Goal: Information Seeking & Learning: Check status

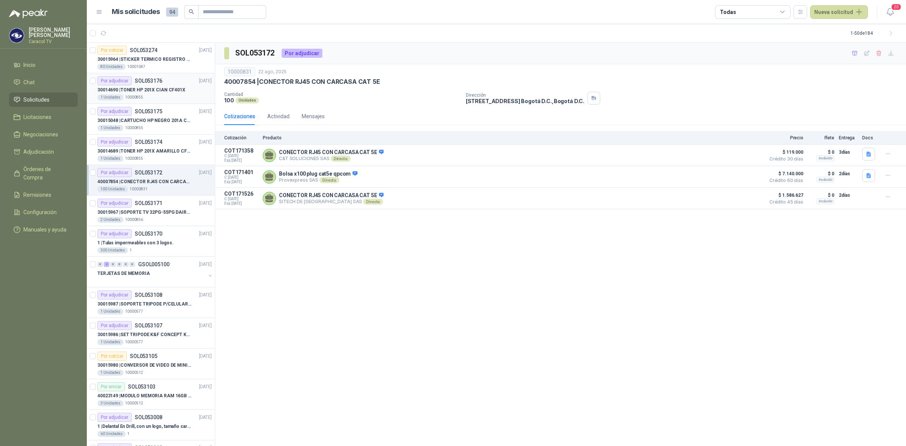
click at [171, 99] on div "1 Unidades 10000855" at bounding box center [154, 97] width 114 height 6
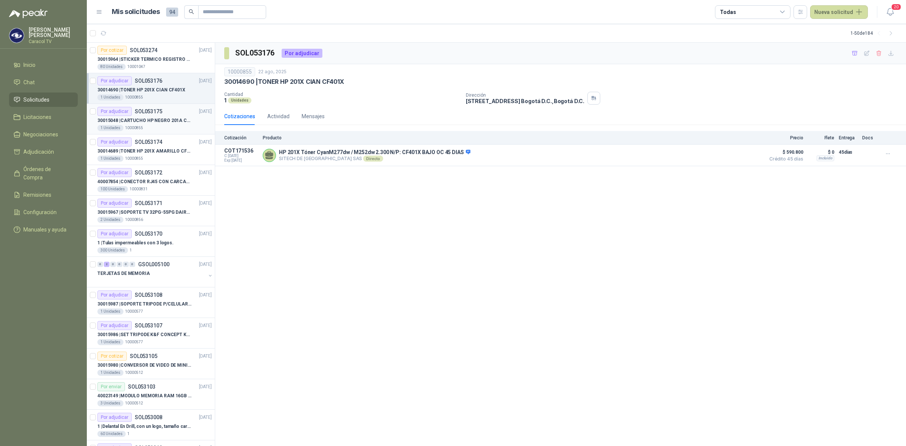
click at [167, 118] on p "30015048 | CARTUCHO HP NEGRO 201A CF400X" at bounding box center [144, 120] width 94 height 7
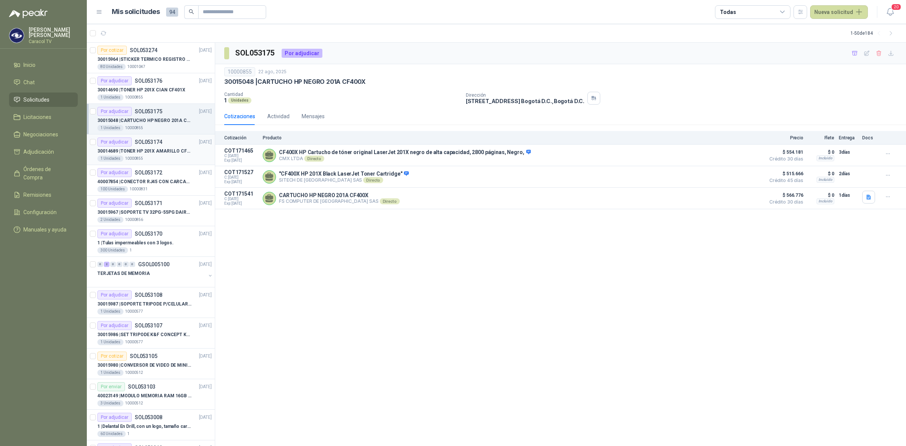
click at [162, 150] on p "30014689 | TONER HP 201X AMARILLO CF402X" at bounding box center [144, 151] width 94 height 7
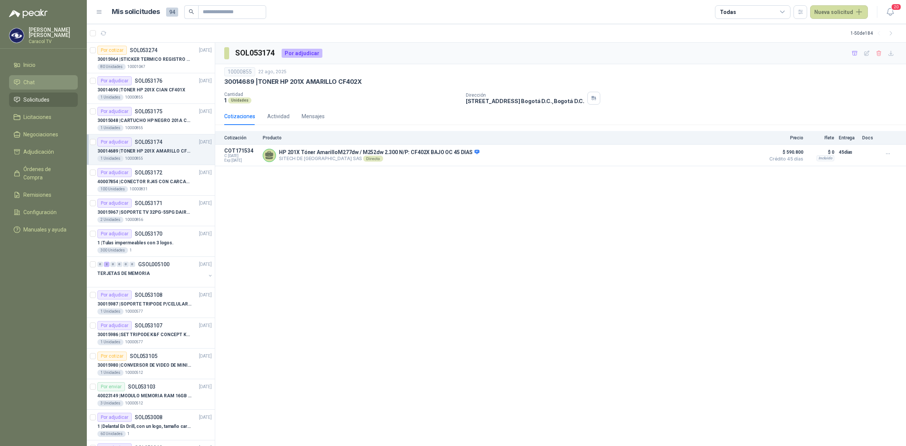
click at [31, 80] on span "Chat" at bounding box center [28, 82] width 11 height 8
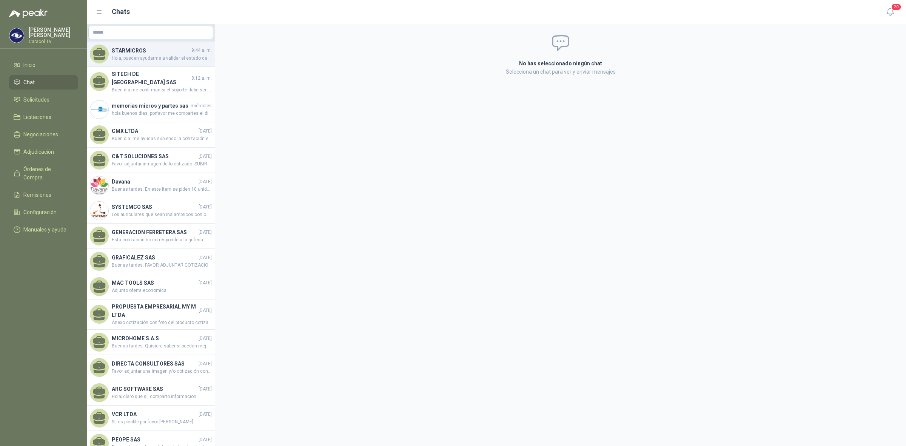
click at [172, 56] on span "Hola, pueden ayudarme a validar el estado de entrega pedido 4510001845 por 5 MO…" at bounding box center [162, 58] width 100 height 7
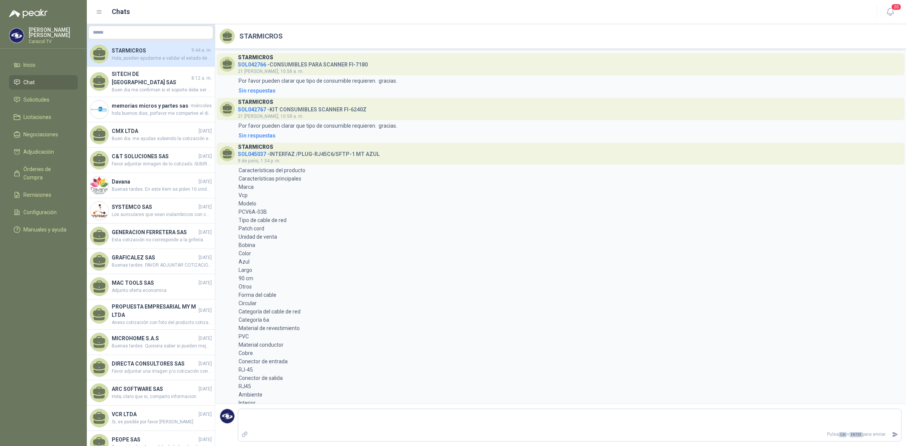
scroll to position [330, 0]
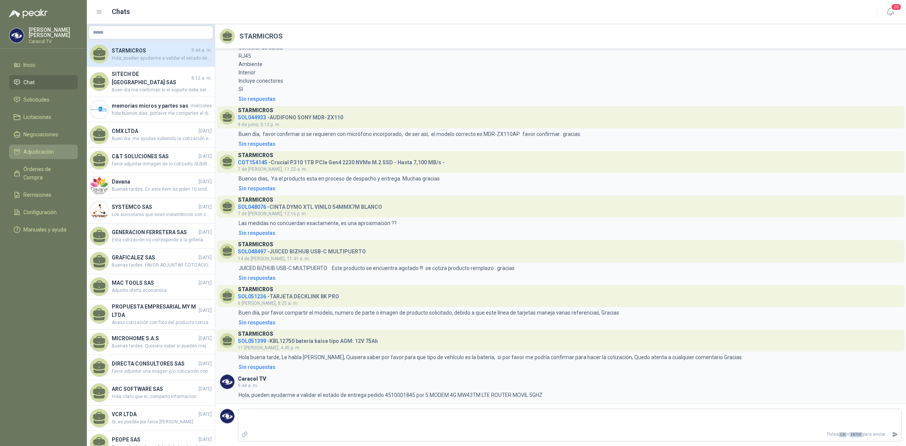
click at [19, 154] on icon at bounding box center [16, 152] width 5 height 5
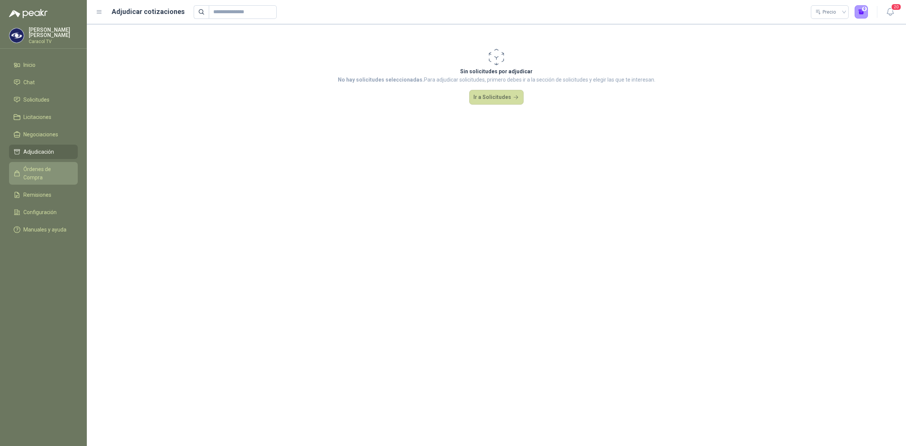
click at [39, 169] on span "Órdenes de Compra" at bounding box center [46, 173] width 47 height 17
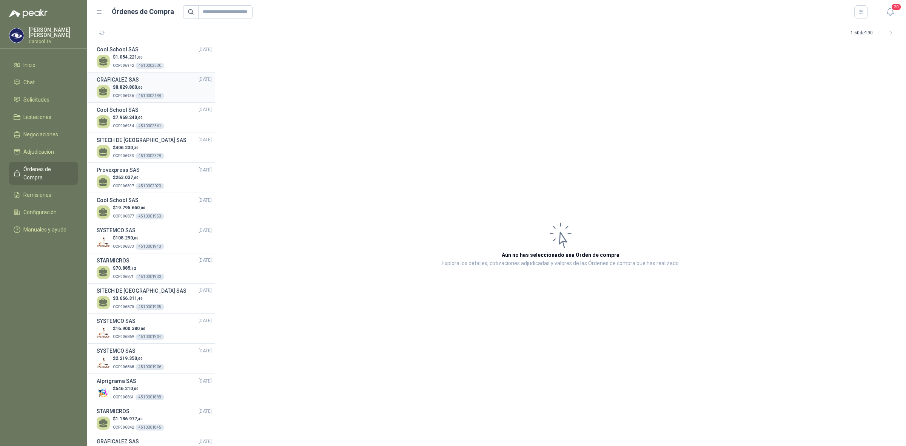
click at [144, 91] on p "OCP006936 4510002188" at bounding box center [138, 95] width 51 height 8
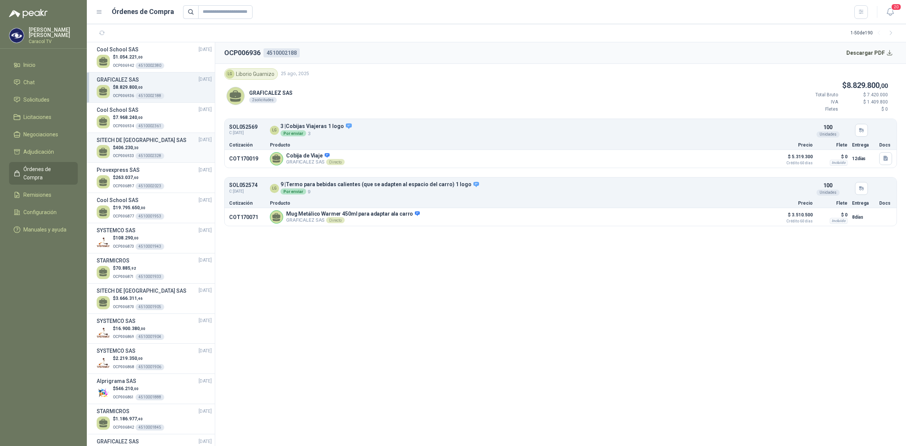
click at [148, 148] on p "$ 406.230 ,30" at bounding box center [138, 147] width 51 height 7
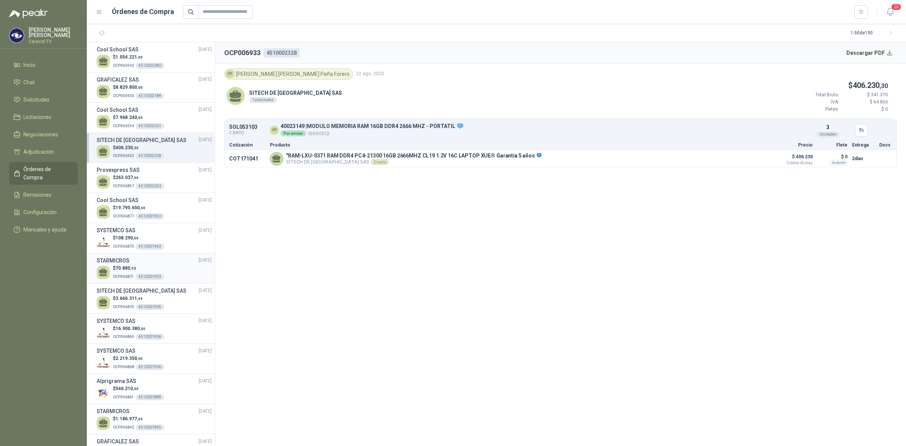
click at [143, 267] on p "$ 70.885 ,92" at bounding box center [138, 268] width 51 height 7
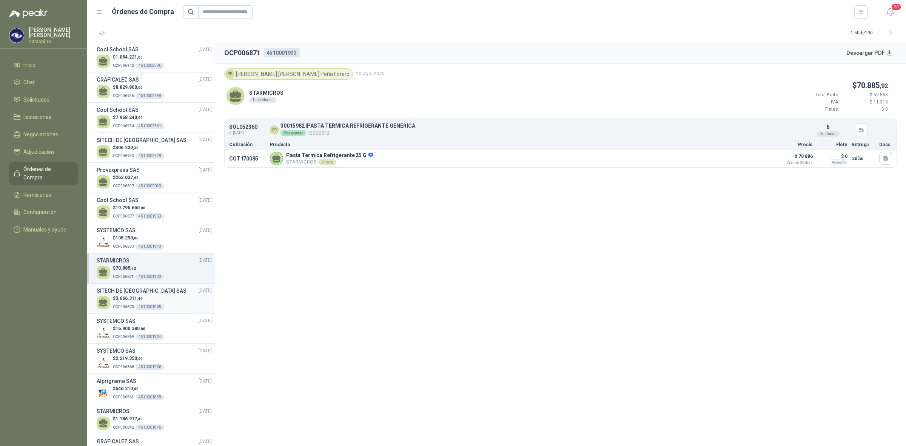
click at [135, 288] on h3 "SITECH DE [GEOGRAPHIC_DATA] SAS" at bounding box center [142, 291] width 90 height 8
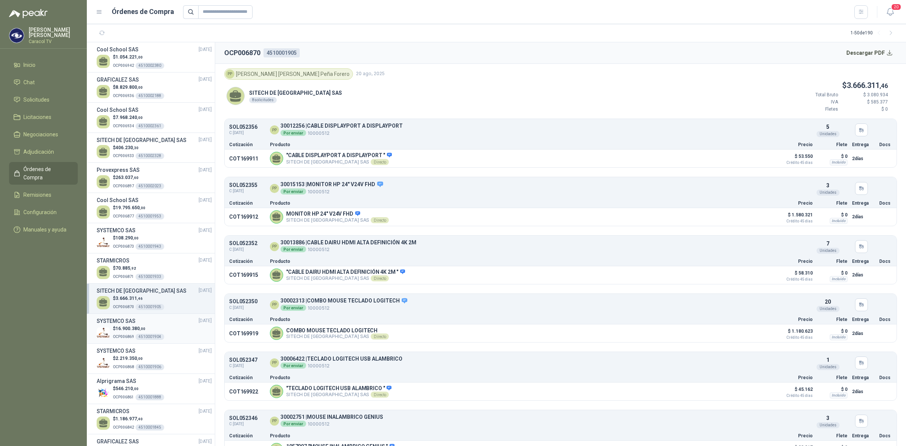
click at [116, 323] on h3 "SYSTEMCO SAS" at bounding box center [116, 321] width 39 height 8
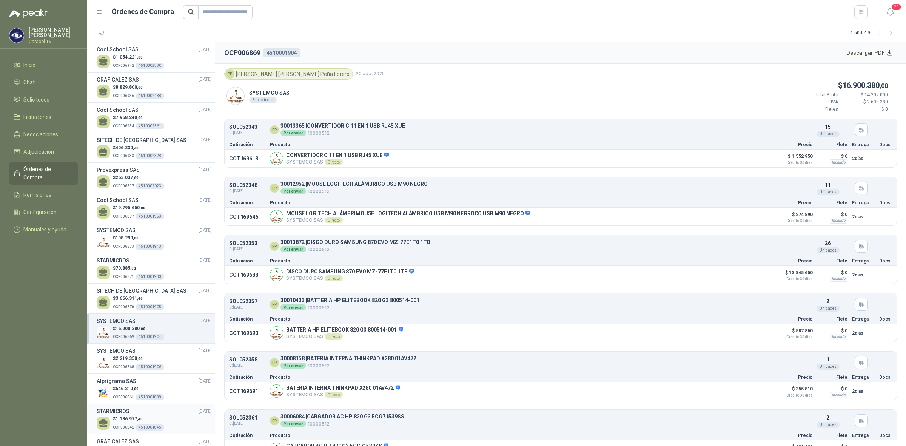
click at [123, 422] on p "$ 1.186.977 ,40" at bounding box center [138, 418] width 51 height 7
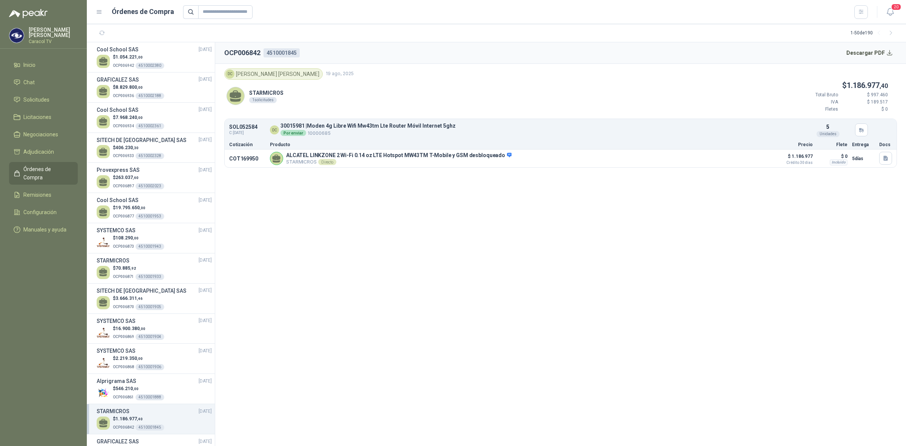
click at [50, 91] on ul "Inicio Chat Solicitudes Licitaciones Negociaciones Adjudicación Órdenes de Comp…" at bounding box center [43, 149] width 87 height 182
click at [42, 104] on span "Solicitudes" at bounding box center [36, 100] width 26 height 8
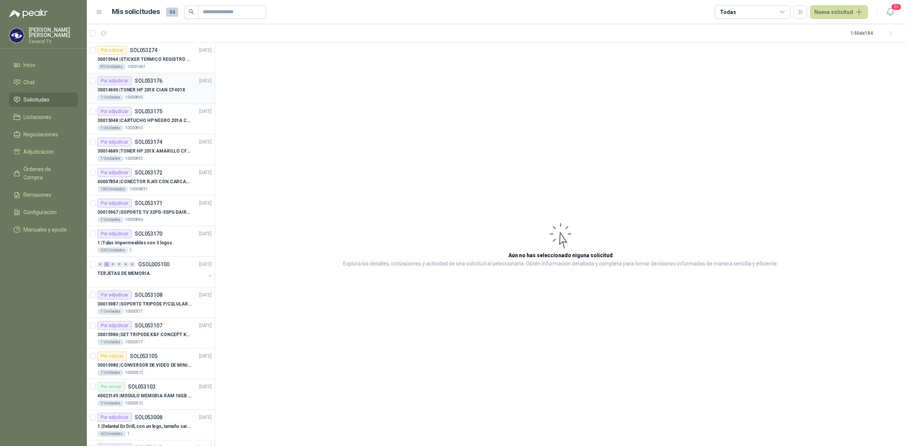
click at [137, 89] on p "30014690 | TONER HP 201X CIAN CF401X" at bounding box center [141, 89] width 88 height 7
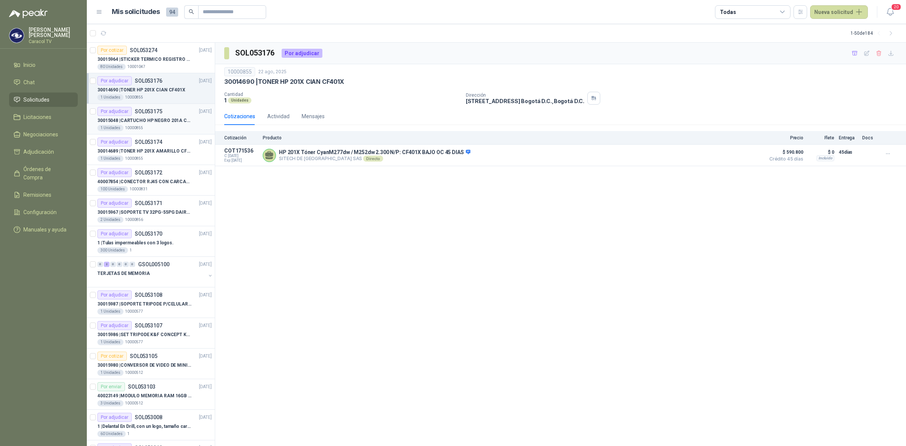
click at [145, 125] on div "1 Unidades 10000855" at bounding box center [154, 128] width 114 height 6
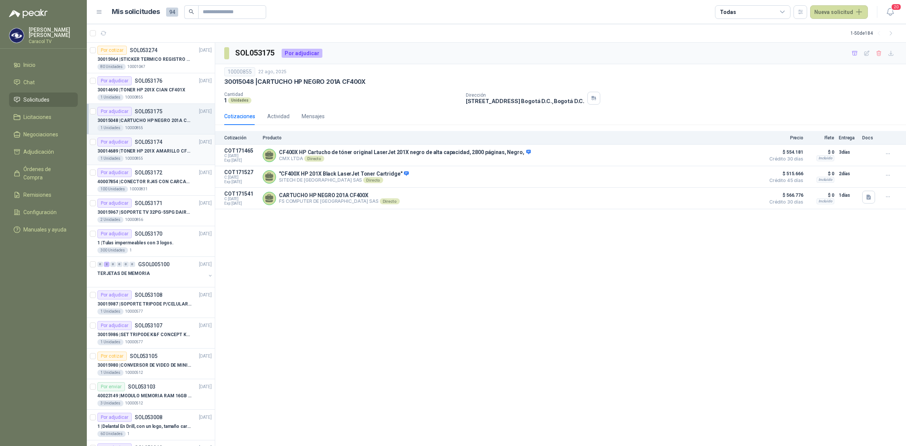
click at [152, 152] on p "30014689 | TONER HP 201X AMARILLO CF402X" at bounding box center [144, 151] width 94 height 7
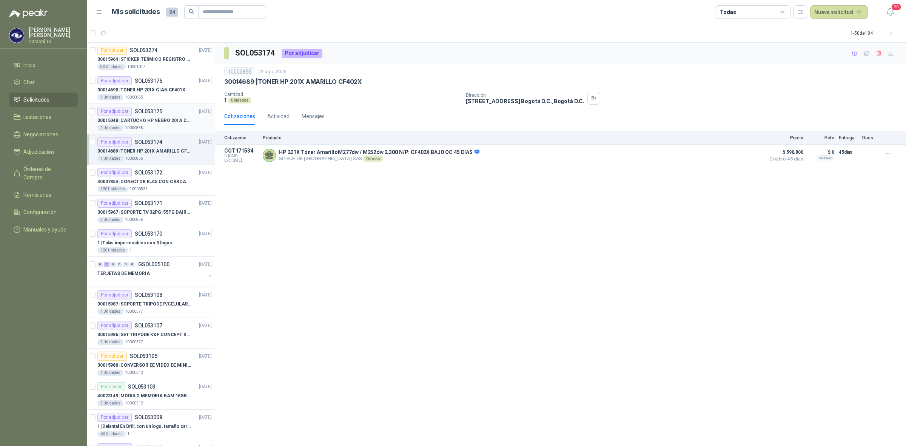
click at [162, 128] on div "1 Unidades 10000855" at bounding box center [154, 128] width 114 height 6
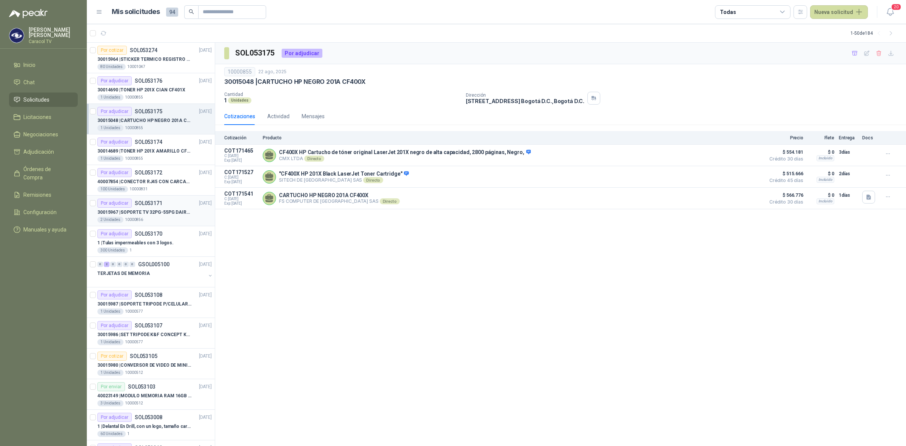
click at [163, 215] on p "30015967 | SOPORTE TV 32PG-55PG DAIRU LPA52-446KIT2" at bounding box center [144, 212] width 94 height 7
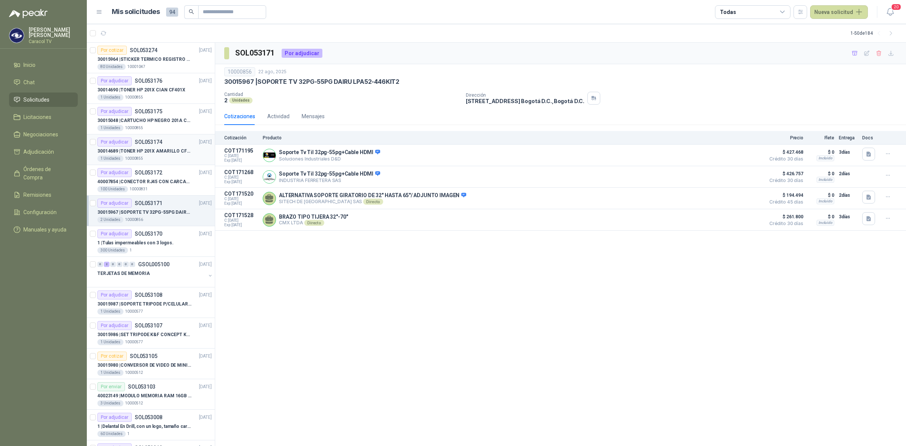
click at [165, 140] on div "Por adjudicar SOL053174 [DATE]" at bounding box center [154, 141] width 114 height 9
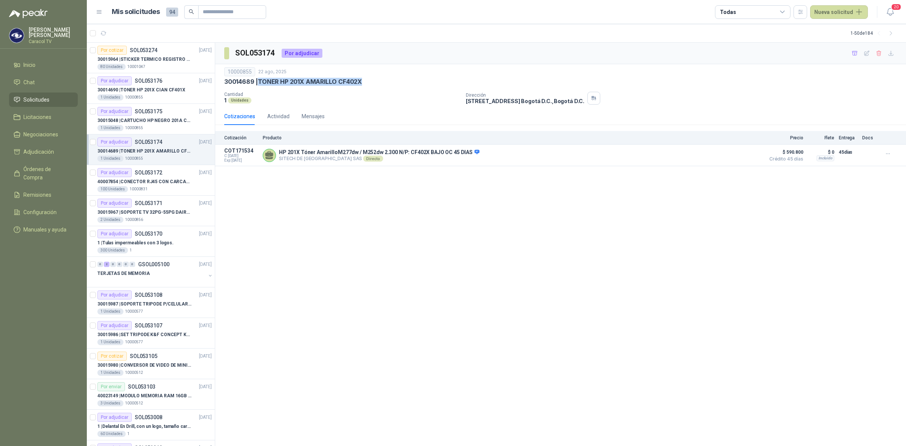
drag, startPoint x: 378, startPoint y: 84, endPoint x: 260, endPoint y: 80, distance: 117.9
click at [260, 80] on div "30014689 | TONER HP 201X AMARILLO CF402X" at bounding box center [560, 82] width 673 height 8
copy p "TONER HP 201X AMARILLO CF402X"
